Goal: Transaction & Acquisition: Purchase product/service

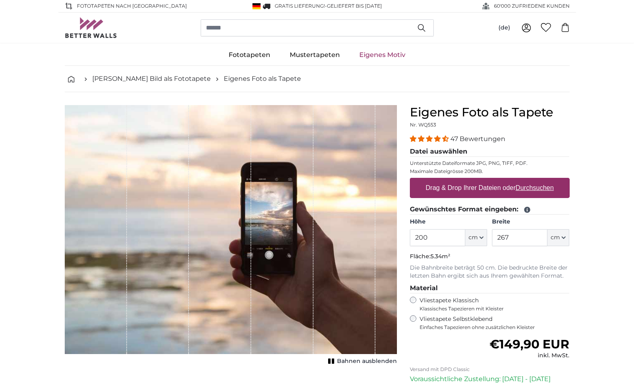
click at [547, 189] on u "Durchsuchen" at bounding box center [534, 187] width 38 height 7
click at [547, 180] on input "Drag & Drop Ihrer Dateien oder Durchsuchen" at bounding box center [490, 179] width 160 height 2
type input "**********"
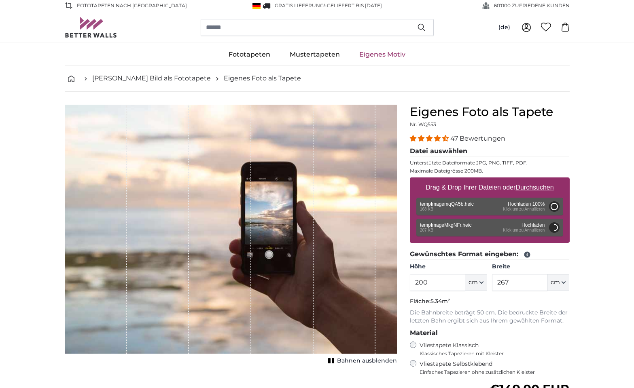
scroll to position [0, 0]
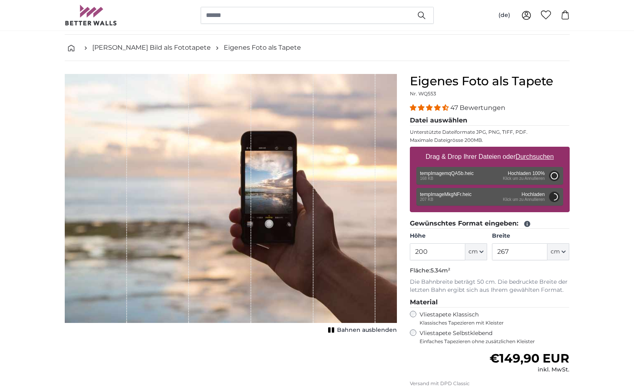
type input "79"
type input "171.4"
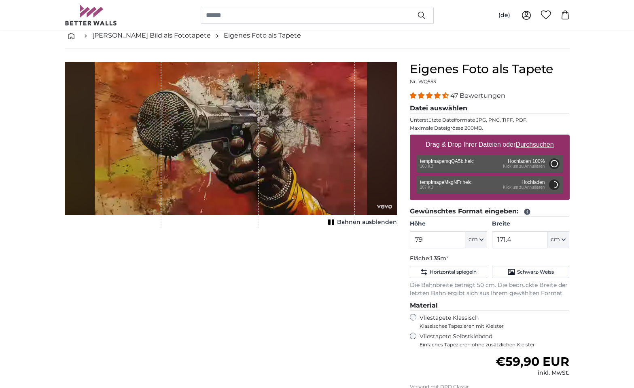
scroll to position [45, 0]
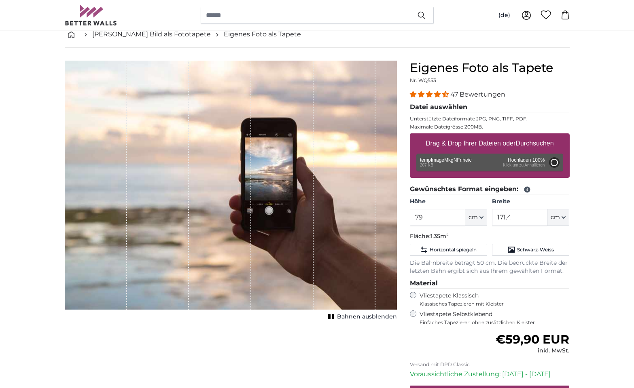
type input "79"
type input "171.4"
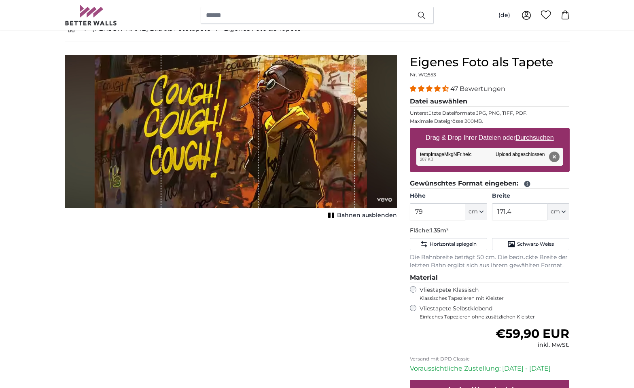
scroll to position [51, 0]
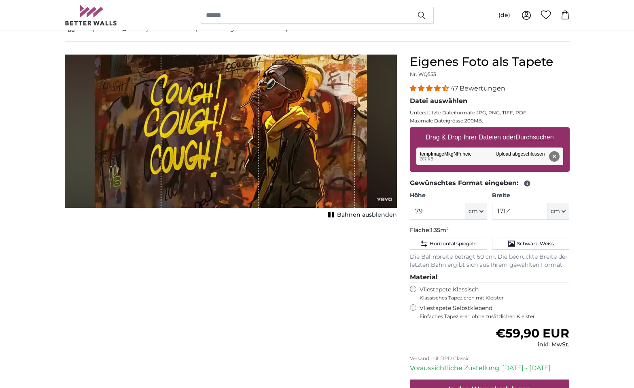
click at [416, 307] on div "Vliestapete Selbstklebend Einfaches Tapezieren ohne zusätzlichen Kleister" at bounding box center [490, 312] width 160 height 15
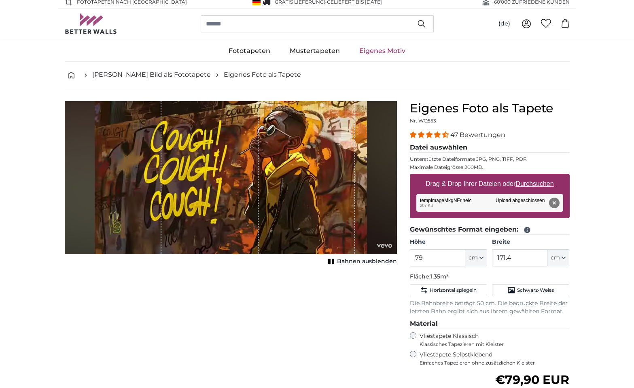
scroll to position [6, 0]
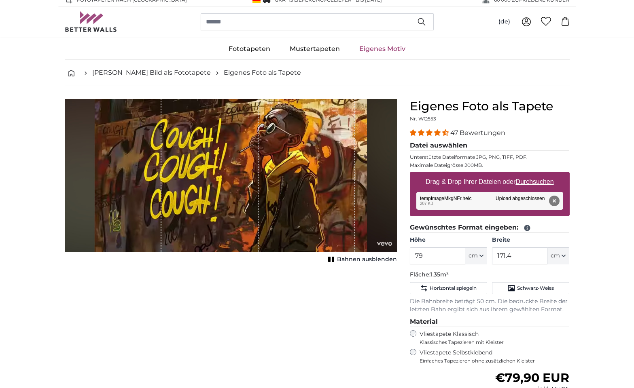
click at [481, 256] on icon "button" at bounding box center [481, 256] width 3 height 2
click at [480, 256] on icon "button" at bounding box center [481, 256] width 4 height 4
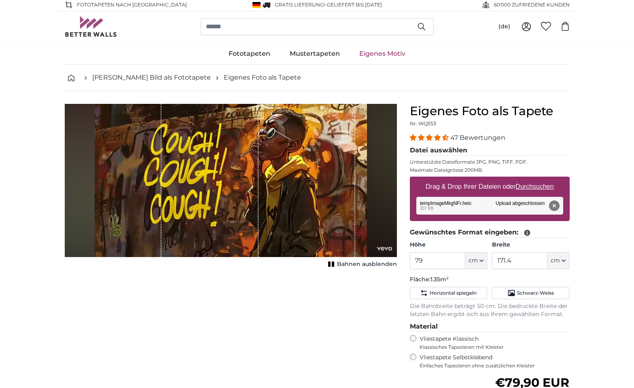
scroll to position [0, 0]
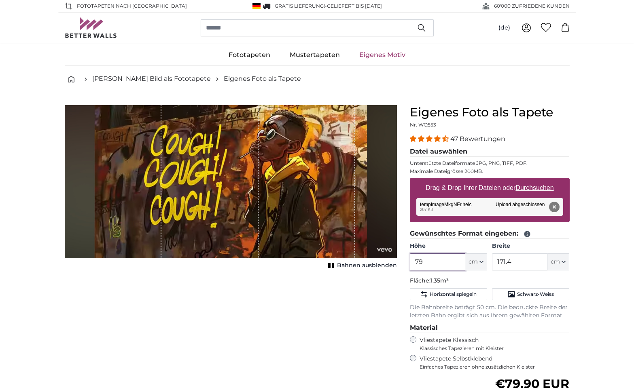
drag, startPoint x: 427, startPoint y: 262, endPoint x: 407, endPoint y: 262, distance: 20.6
click at [407, 262] on div "Eigenes Foto als Tapete Nr. WQ553 47 Bewertungen Datei auswählen Unterstützte D…" at bounding box center [489, 307] width 173 height 404
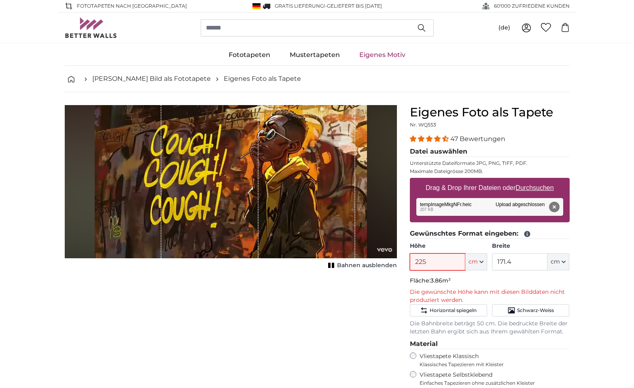
scroll to position [0, 0]
type input "225"
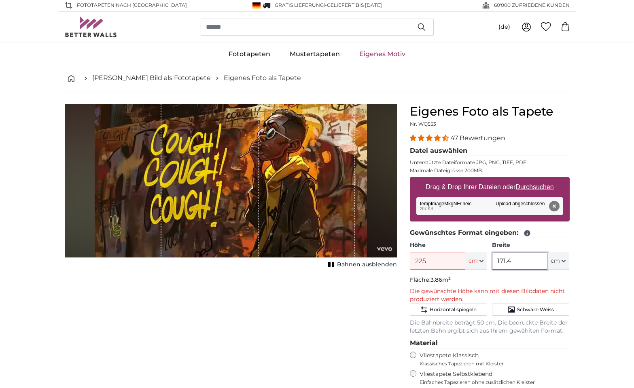
scroll to position [-1, 0]
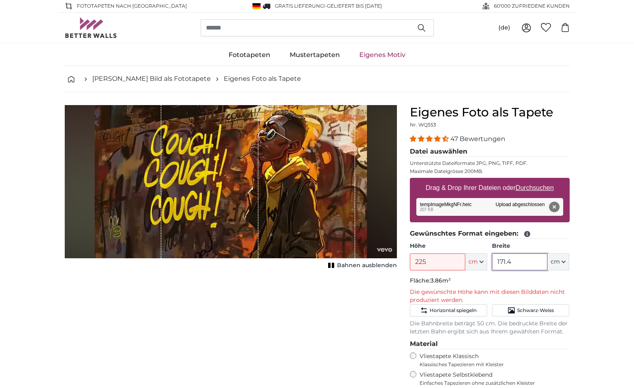
drag, startPoint x: 513, startPoint y: 261, endPoint x: 481, endPoint y: 262, distance: 32.4
click at [481, 262] on div "Höhe 225 ft cm Centimeter (cm) Inches (inch) Feet (ft. in.) Breite 171.4 ft cm …" at bounding box center [490, 256] width 160 height 28
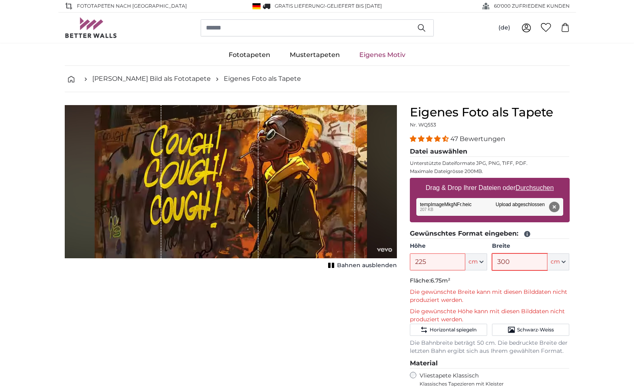
type input "300"
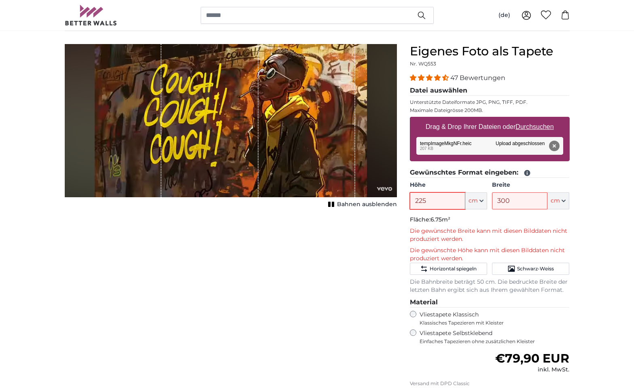
scroll to position [61, 0]
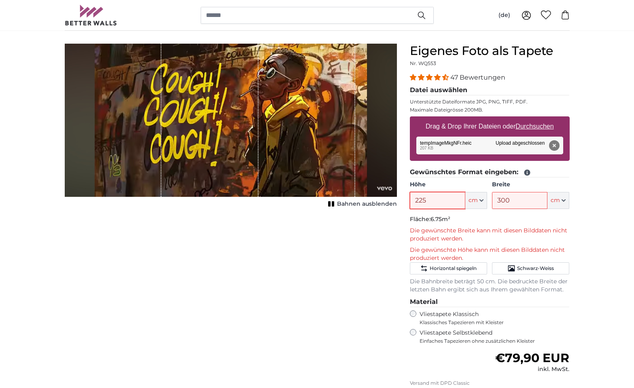
drag, startPoint x: 426, startPoint y: 201, endPoint x: 419, endPoint y: 201, distance: 7.3
click at [419, 201] on input "225" at bounding box center [437, 200] width 55 height 17
drag, startPoint x: 587, startPoint y: 232, endPoint x: 562, endPoint y: 200, distance: 40.9
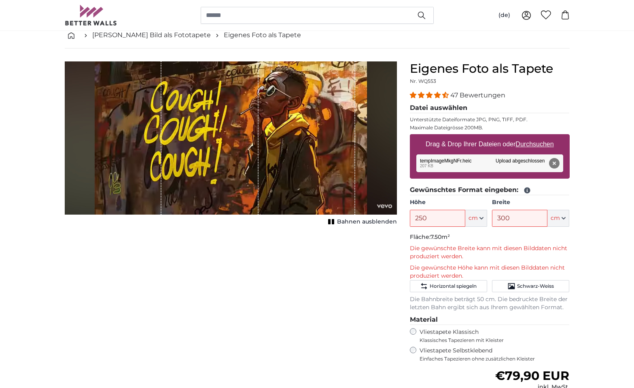
scroll to position [40, 0]
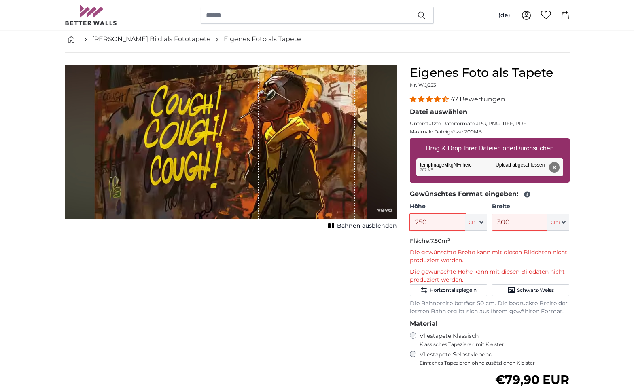
drag, startPoint x: 428, startPoint y: 223, endPoint x: 370, endPoint y: 223, distance: 58.7
click at [373, 223] on product-detail "Abbrechen Bild zuschneiden Bahnen ausblenden Eigenes Foto als Tapete Nr. WQ553 …" at bounding box center [317, 279] width 518 height 453
type input "180"
click at [519, 240] on p "Fläche: 5.40m²" at bounding box center [490, 241] width 160 height 8
drag, startPoint x: 514, startPoint y: 223, endPoint x: 492, endPoint y: 222, distance: 21.9
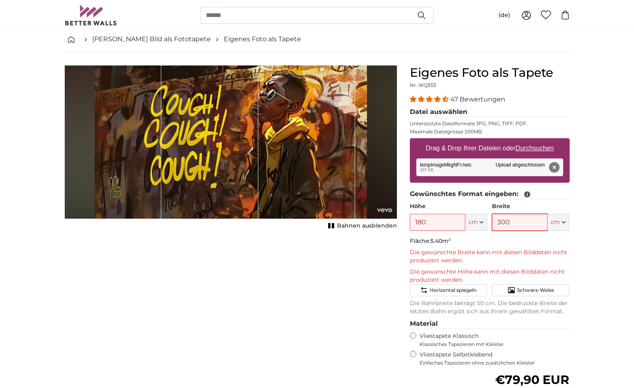
click at [492, 222] on input "300" at bounding box center [519, 222] width 55 height 17
type input "250"
click at [485, 235] on fieldset "Gewünschtes Format eingeben: Höhe 180 ft cm Centimeter (cm) Inches (inch) Feet …" at bounding box center [490, 252] width 160 height 127
drag, startPoint x: 443, startPoint y: 225, endPoint x: 367, endPoint y: 220, distance: 76.2
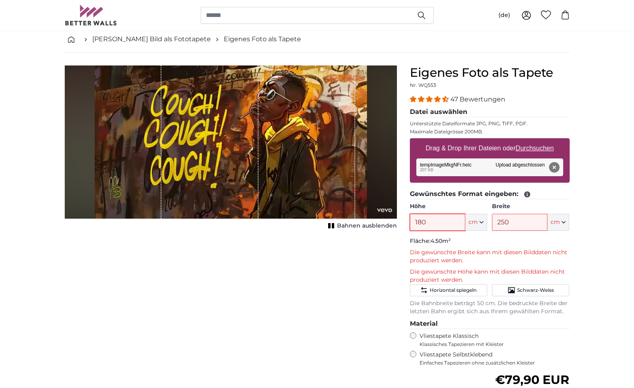
click at [367, 220] on product-detail "Abbrechen Bild zuschneiden Bahnen ausblenden Eigenes Foto als Tapete Nr. WQ553 …" at bounding box center [317, 279] width 518 height 453
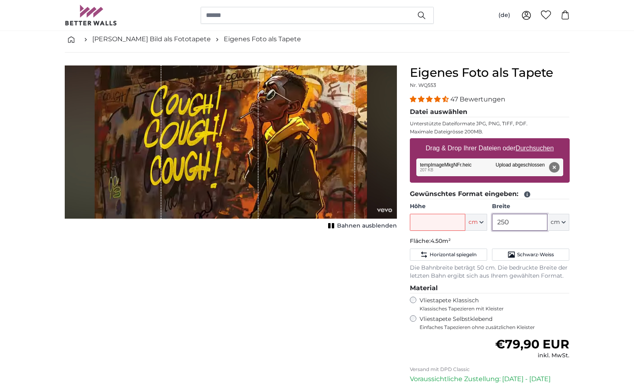
drag, startPoint x: 530, startPoint y: 225, endPoint x: 495, endPoint y: 230, distance: 35.5
click at [474, 224] on div "Höhe ft cm Centimeter (cm) Inches (inch) Feet (ft. in.) Breite 250 ft cm Centim…" at bounding box center [490, 217] width 160 height 28
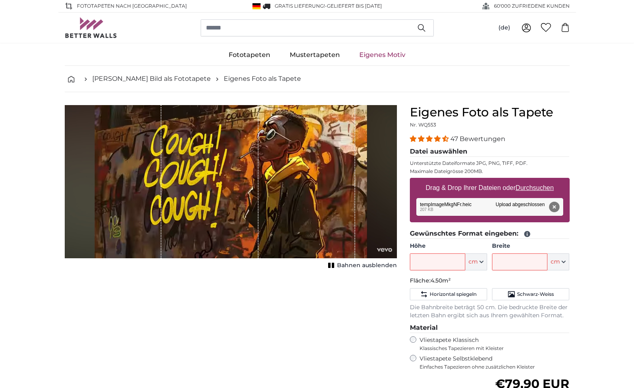
scroll to position [0, 0]
click at [508, 259] on input "Breite" at bounding box center [519, 262] width 55 height 17
drag, startPoint x: 512, startPoint y: 263, endPoint x: 482, endPoint y: 262, distance: 30.0
click at [482, 262] on div "Höhe ft cm Centimeter (cm) Inches (inch) Feet (ft. in.) Breite 180 ft cm Centim…" at bounding box center [490, 256] width 160 height 28
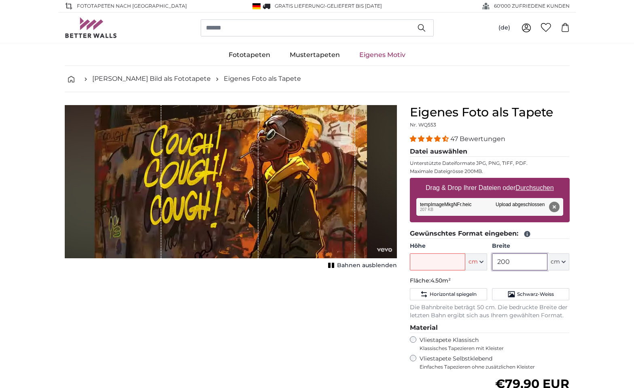
type input "200"
click at [446, 262] on input "Höhe" at bounding box center [437, 262] width 55 height 17
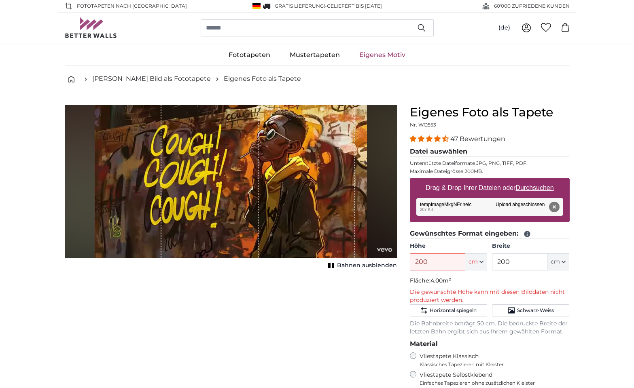
drag, startPoint x: 418, startPoint y: 261, endPoint x: 369, endPoint y: 259, distance: 49.8
click at [369, 259] on product-detail "Abbrechen Bild zuschneiden Bahnen ausblenden Eigenes Foto als Tapete Nr. WQ553 …" at bounding box center [317, 308] width 518 height 433
drag, startPoint x: 431, startPoint y: 262, endPoint x: 390, endPoint y: 261, distance: 41.3
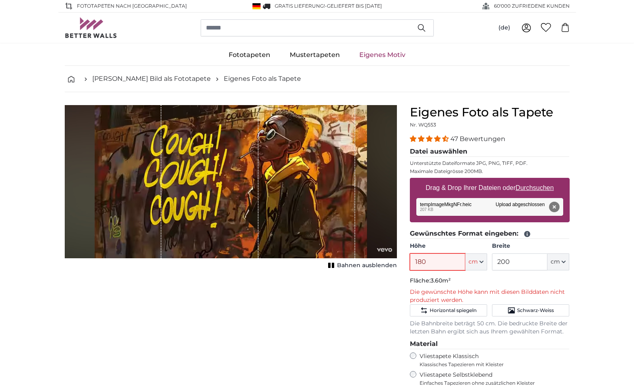
click at [390, 261] on product-detail "Abbrechen Bild zuschneiden Bahnen ausblenden Eigenes Foto als Tapete Nr. WQ553 …" at bounding box center [317, 308] width 518 height 433
type input "160"
click at [553, 205] on button "Entfernen" at bounding box center [554, 207] width 11 height 11
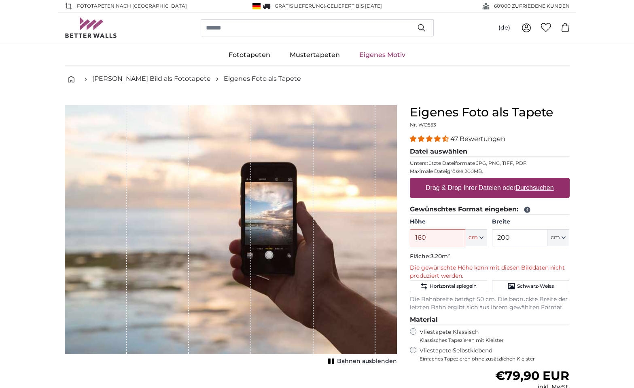
click at [531, 187] on u "Durchsuchen" at bounding box center [534, 187] width 38 height 7
click at [531, 180] on input "Drag & Drop Ihrer Dateien oder Durchsuchen" at bounding box center [490, 179] width 160 height 2
type input "**********"
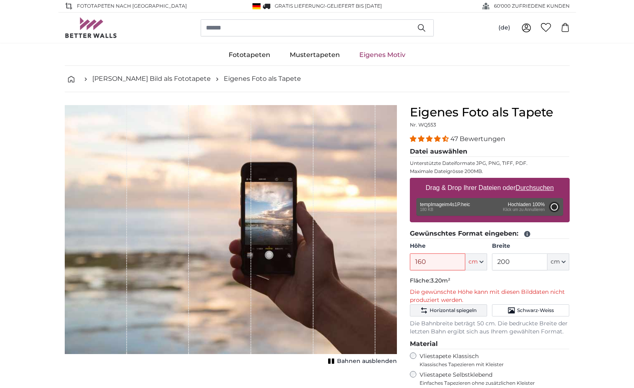
type input "79"
type input "171.4"
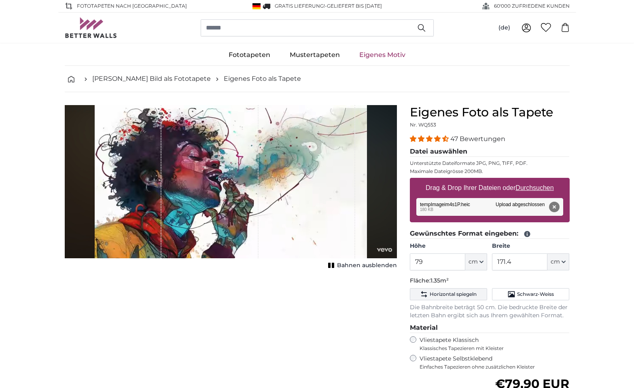
click at [449, 293] on span "Horizontal spiegeln" at bounding box center [453, 294] width 47 height 6
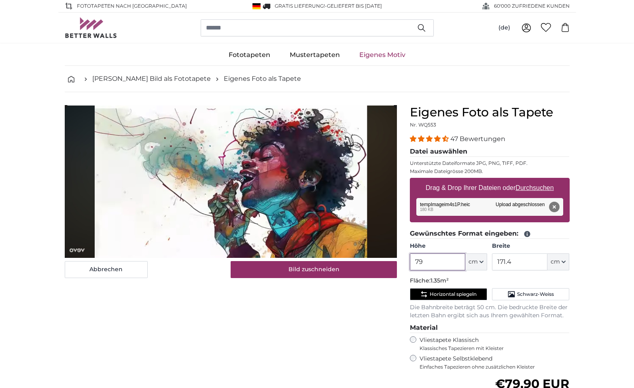
drag, startPoint x: 424, startPoint y: 262, endPoint x: 403, endPoint y: 262, distance: 21.9
click at [403, 262] on product-detail "Abbrechen Bild zuschneiden Bahnen ausblenden Eigenes Foto als Tapete Nr. WQ553 …" at bounding box center [317, 300] width 518 height 417
drag, startPoint x: 454, startPoint y: 263, endPoint x: 415, endPoint y: 263, distance: 38.8
click at [451, 263] on input "79" at bounding box center [437, 262] width 55 height 17
click at [416, 261] on input "79" at bounding box center [437, 262] width 55 height 17
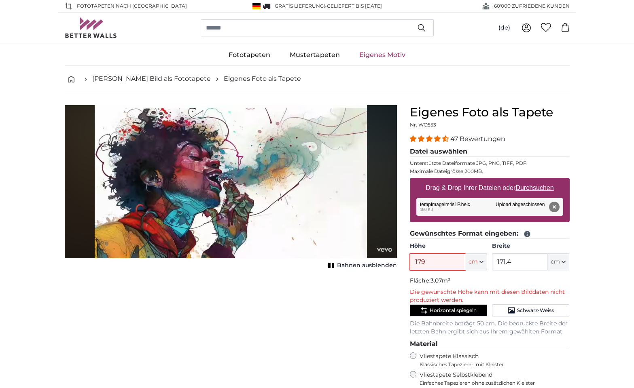
type input "179"
drag, startPoint x: 383, startPoint y: 284, endPoint x: 393, endPoint y: 285, distance: 10.6
click at [383, 284] on div "Abbrechen Bild zuschneiden Bahnen ausblenden" at bounding box center [230, 315] width 345 height 420
drag, startPoint x: 519, startPoint y: 263, endPoint x: 494, endPoint y: 262, distance: 25.5
click at [494, 262] on input "171.4" at bounding box center [519, 262] width 55 height 17
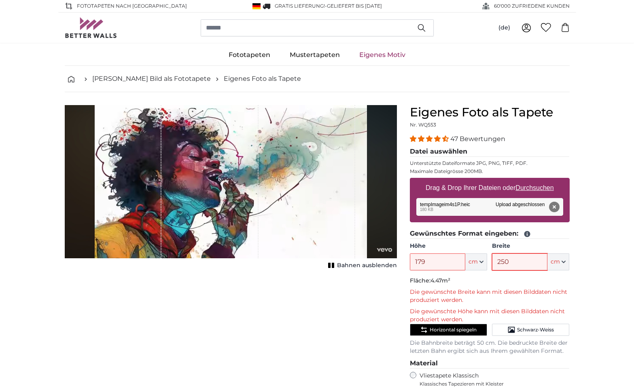
type input "250"
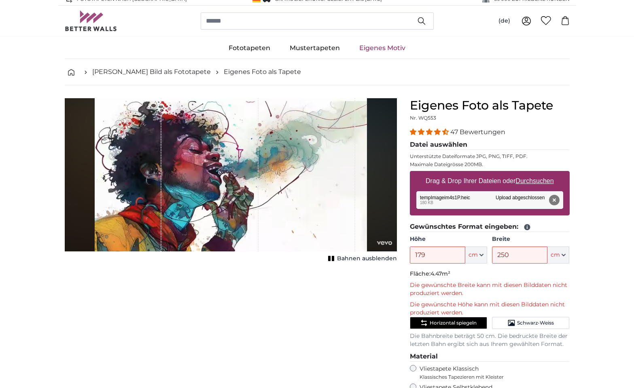
scroll to position [7, 0]
click at [476, 258] on span "cm" at bounding box center [473, 255] width 9 height 8
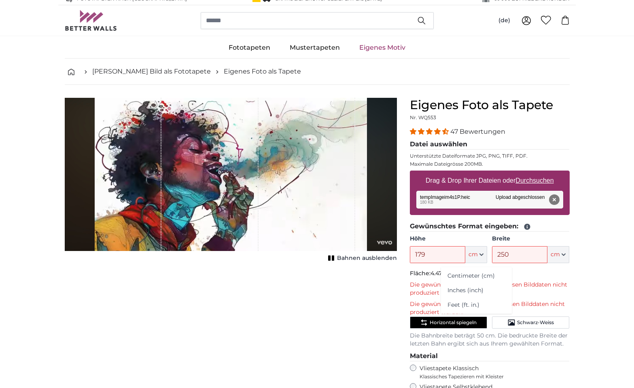
click at [475, 230] on legend "Gewünschtes Format eingeben:" at bounding box center [490, 227] width 160 height 10
drag, startPoint x: 428, startPoint y: 251, endPoint x: 406, endPoint y: 254, distance: 22.0
click at [406, 254] on div "Eigenes Foto als Tapete Nr. WQ553 47 Bewertungen Datei auswählen Unterstützte D…" at bounding box center [489, 318] width 173 height 440
type input "200"
click at [501, 276] on p "Fläche: 5.00m²" at bounding box center [490, 274] width 160 height 8
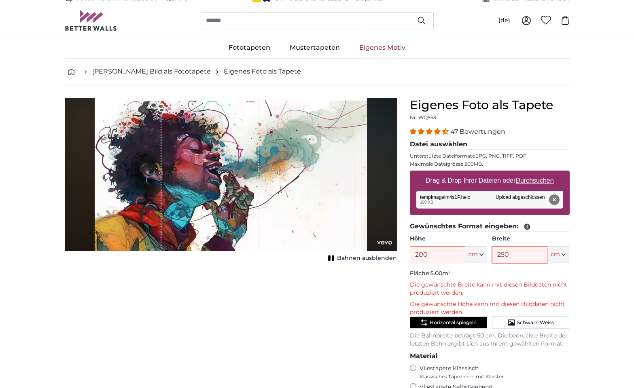
drag, startPoint x: 498, startPoint y: 255, endPoint x: 473, endPoint y: 254, distance: 24.7
click at [473, 254] on div "Höhe 200 ft cm Centimeter (cm) Inches (inch) Feet (ft. in.) Breite 250 ft cm Ce…" at bounding box center [490, 249] width 160 height 28
type input "300"
